Goal: Information Seeking & Learning: Learn about a topic

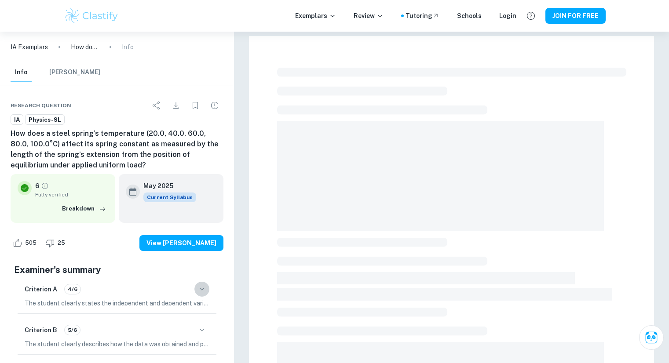
click at [203, 284] on icon "button" at bounding box center [202, 289] width 11 height 11
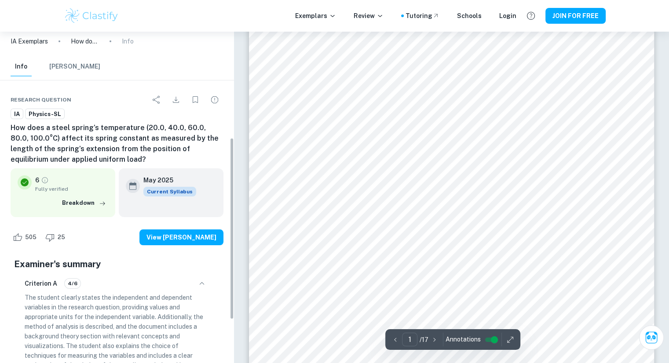
scroll to position [195, 0]
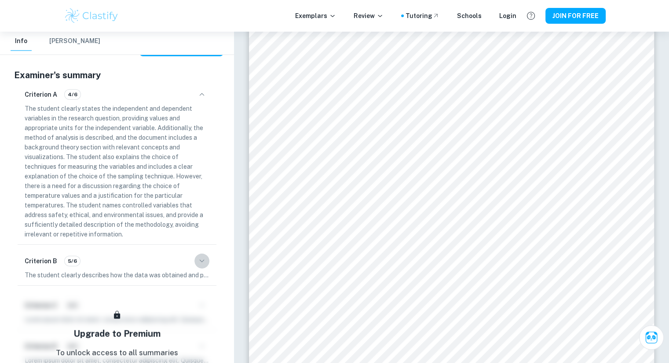
click at [203, 262] on icon "button" at bounding box center [202, 261] width 11 height 11
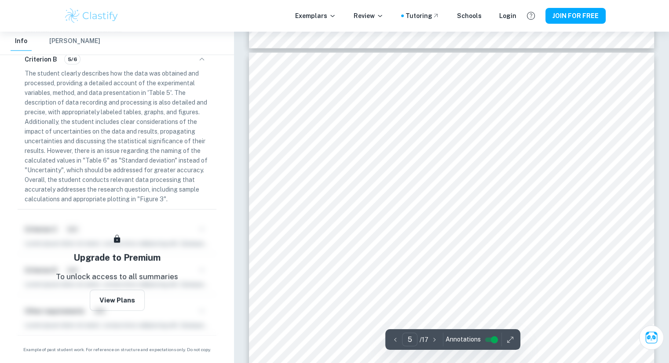
scroll to position [2428, 0]
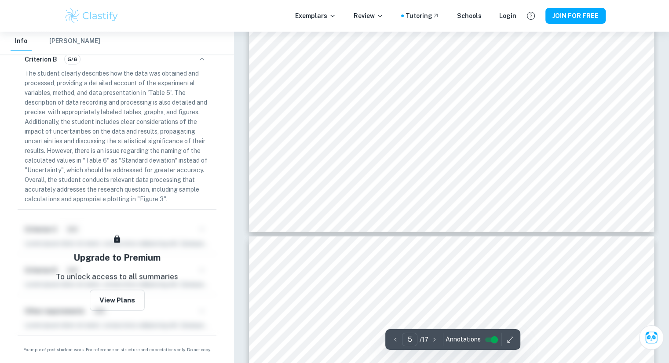
type input "6"
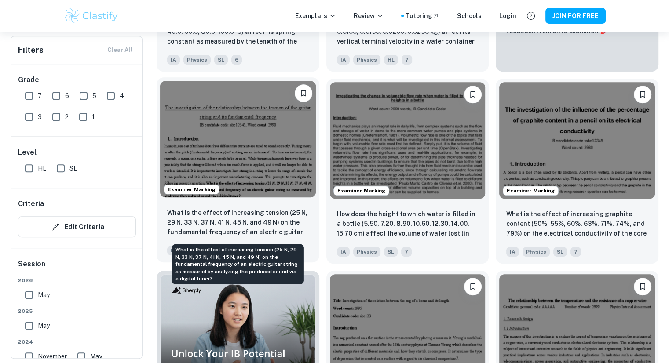
scroll to position [418, 0]
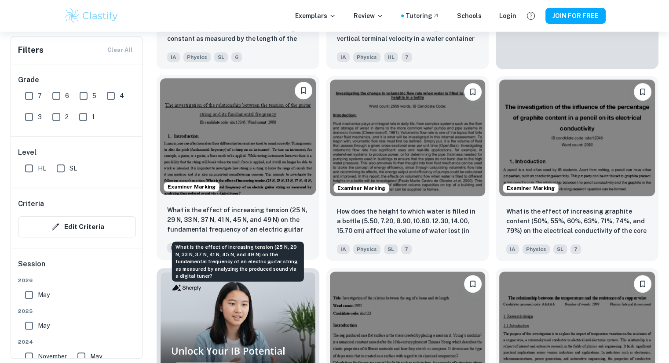
click at [256, 208] on p "What is the effect of increasing tension (25 N, 29 N, 33 N, 37 N, 41 N, 45 N, a…" at bounding box center [238, 220] width 142 height 30
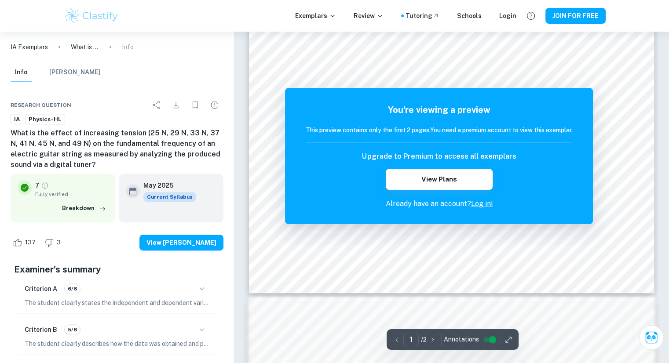
scroll to position [278, 0]
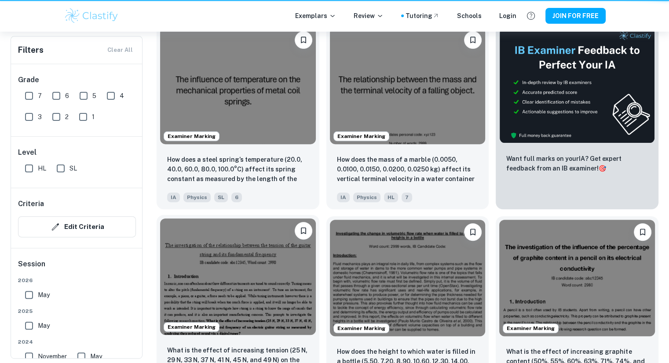
scroll to position [418, 0]
